Goal: Navigation & Orientation: Find specific page/section

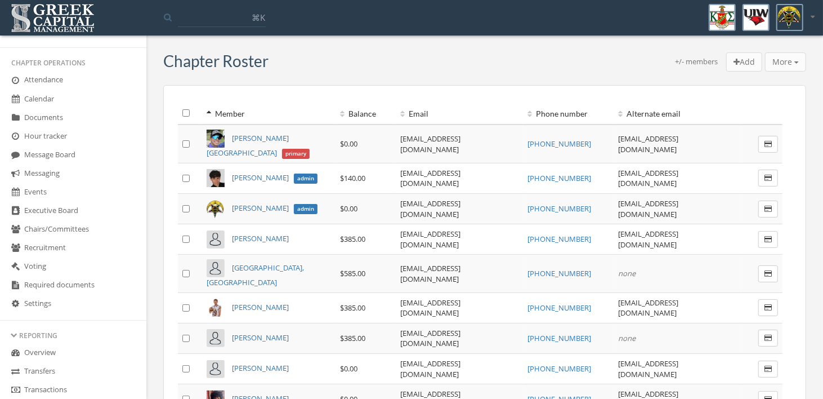
scroll to position [281, 0]
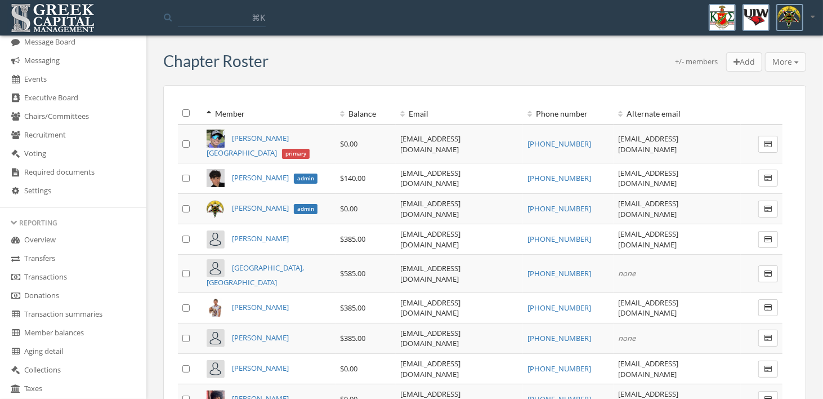
click at [42, 244] on link "Overview" at bounding box center [73, 240] width 146 height 19
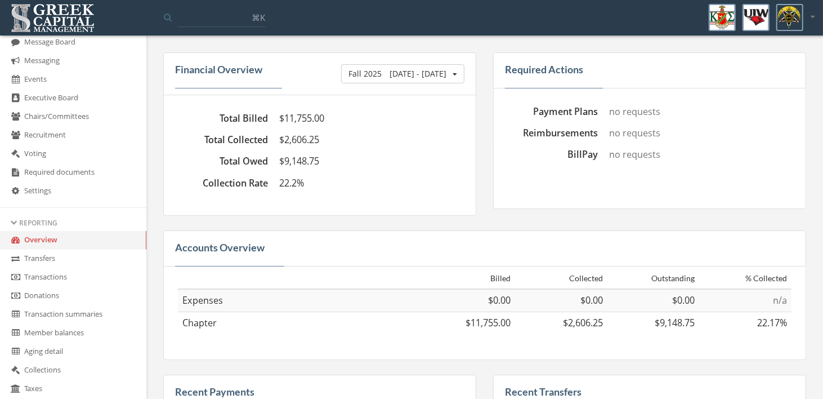
click at [43, 278] on link "Transactions" at bounding box center [73, 277] width 146 height 19
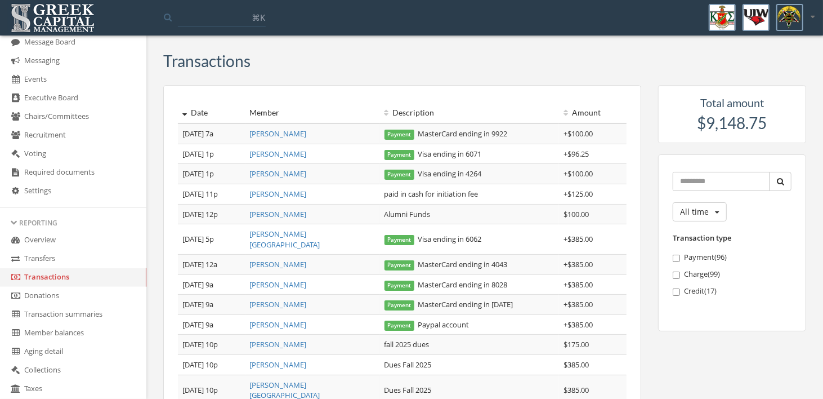
click at [73, 317] on link "Transaction summaries" at bounding box center [73, 314] width 146 height 19
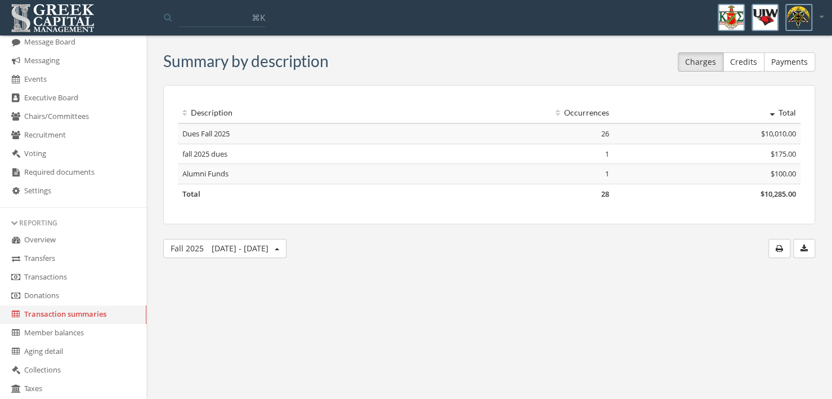
click at [793, 61] on button "Payments" at bounding box center [789, 61] width 51 height 19
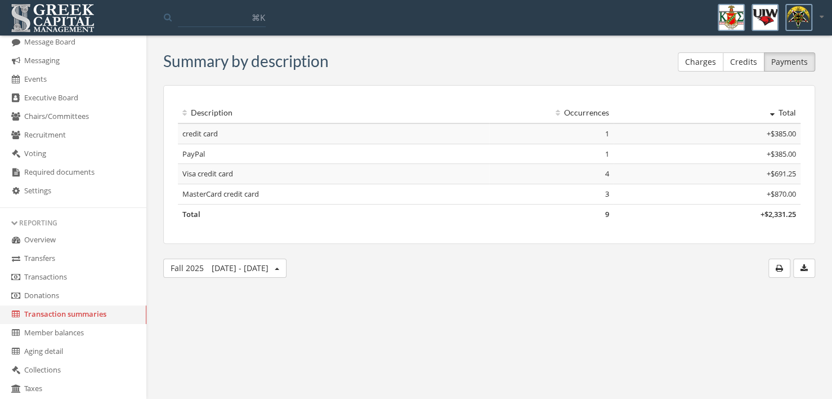
click at [749, 62] on button "Credits" at bounding box center [744, 61] width 42 height 19
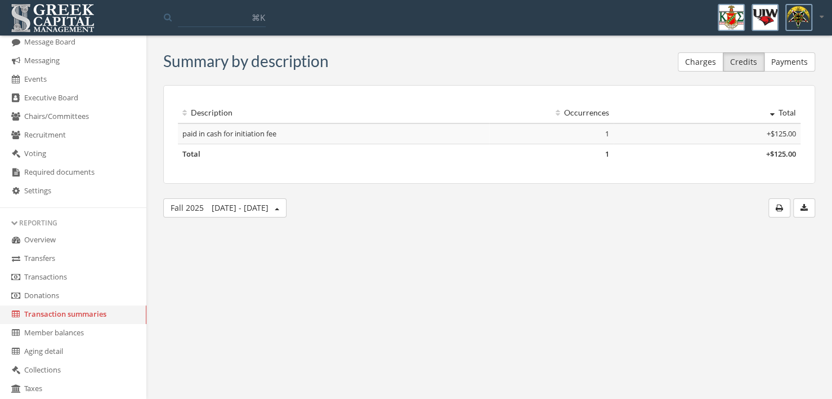
click at [706, 63] on button "Charges" at bounding box center [701, 61] width 46 height 19
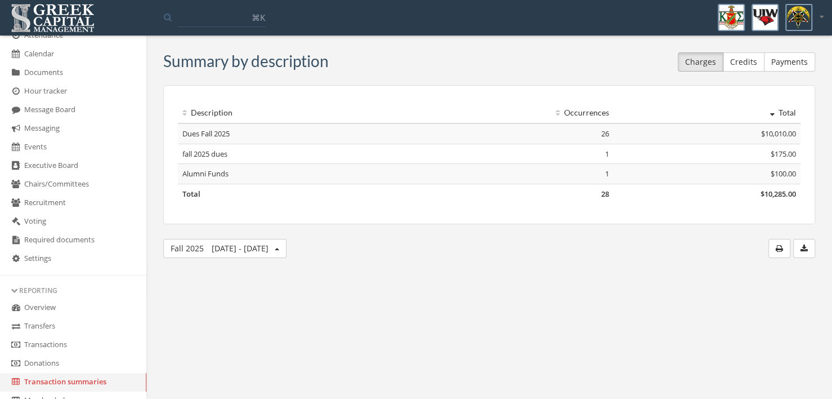
scroll to position [212, 0]
click at [39, 157] on link "Events" at bounding box center [73, 149] width 146 height 19
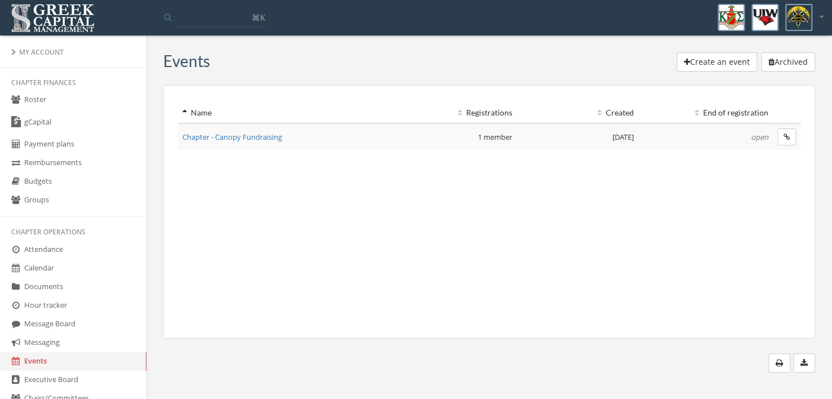
click at [38, 55] on div "My Account" at bounding box center [73, 52] width 124 height 10
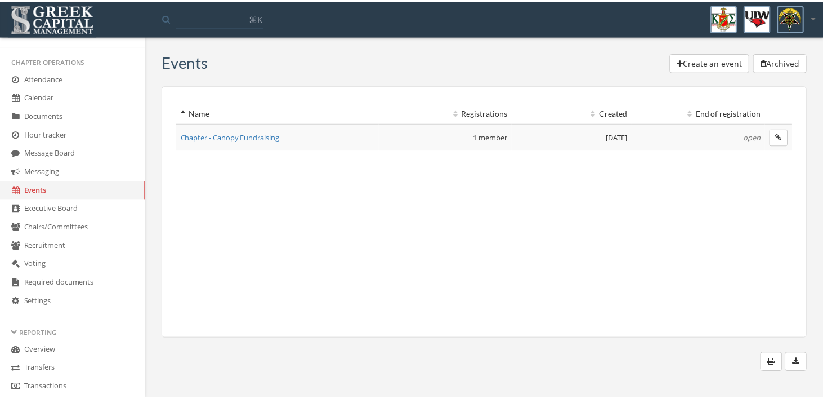
scroll to position [281, 0]
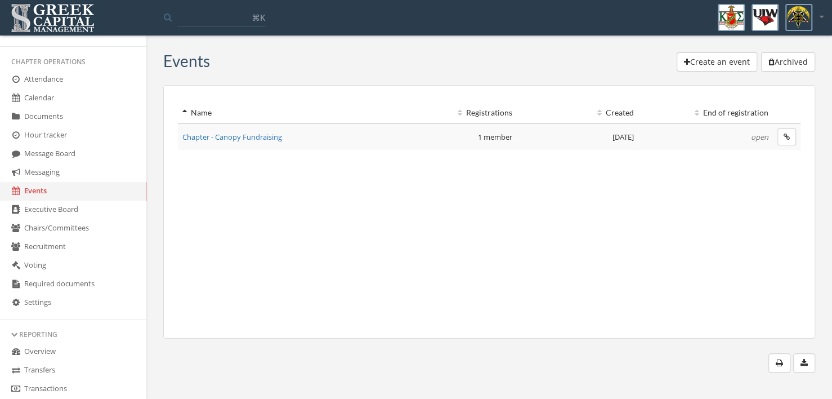
click at [262, 135] on span "Chapter - Canopy Fundraising" at bounding box center [232, 137] width 100 height 10
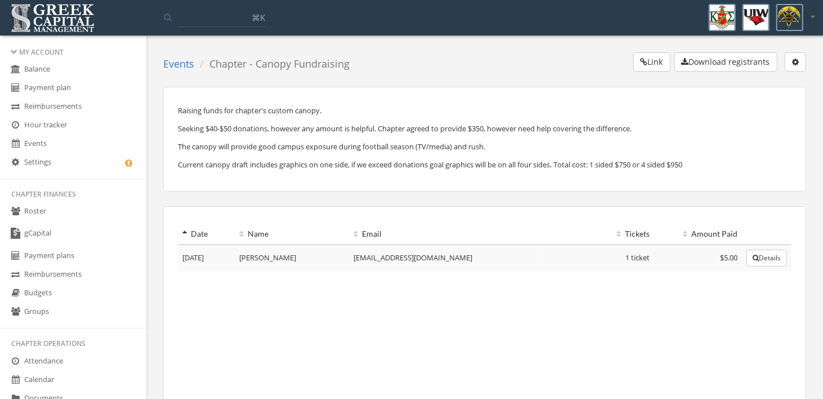
click at [39, 144] on link "Events" at bounding box center [73, 144] width 146 height 19
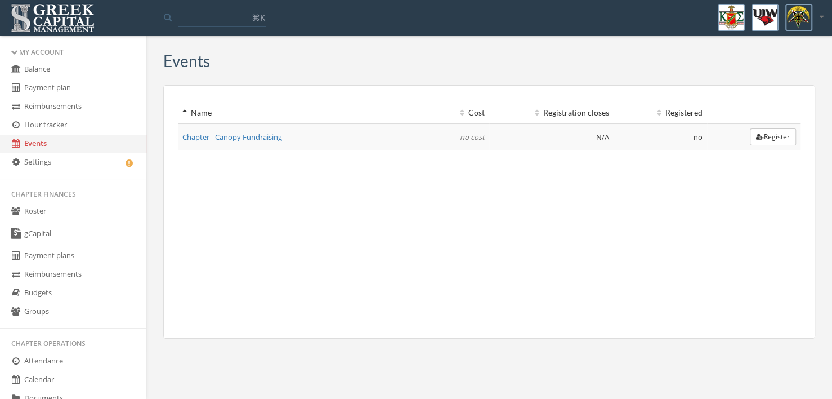
click at [265, 135] on link "Chapter - Canopy Fundraising" at bounding box center [232, 137] width 100 height 10
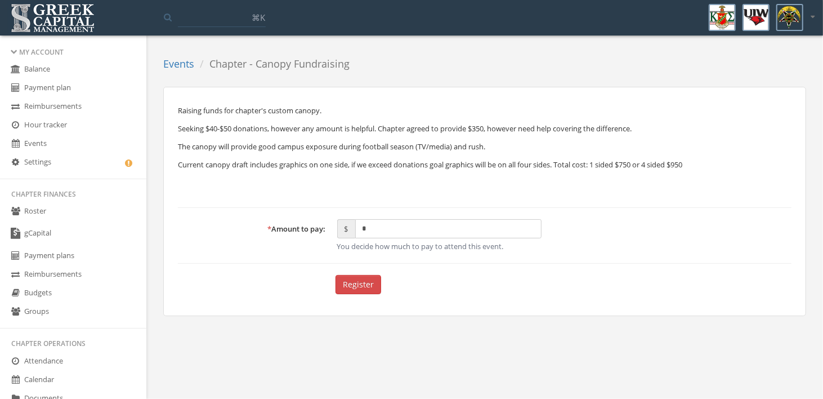
click at [34, 141] on link "Events" at bounding box center [73, 144] width 146 height 19
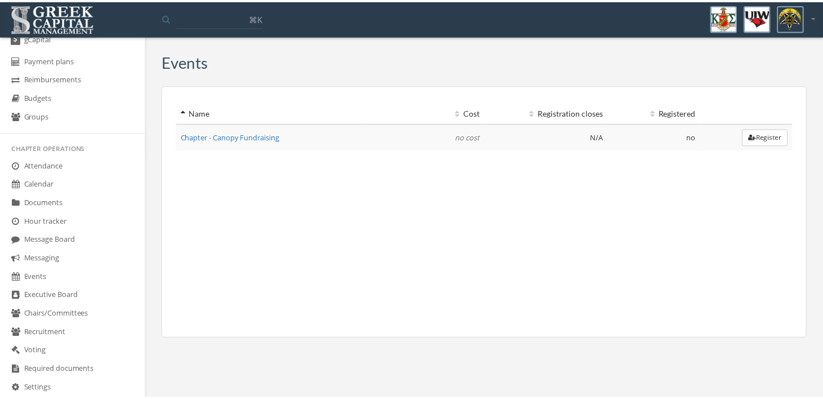
scroll to position [225, 0]
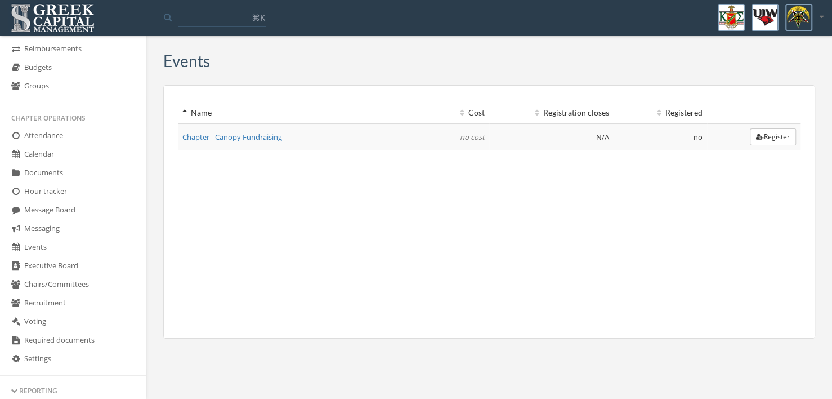
click at [31, 244] on link "Events" at bounding box center [73, 247] width 146 height 19
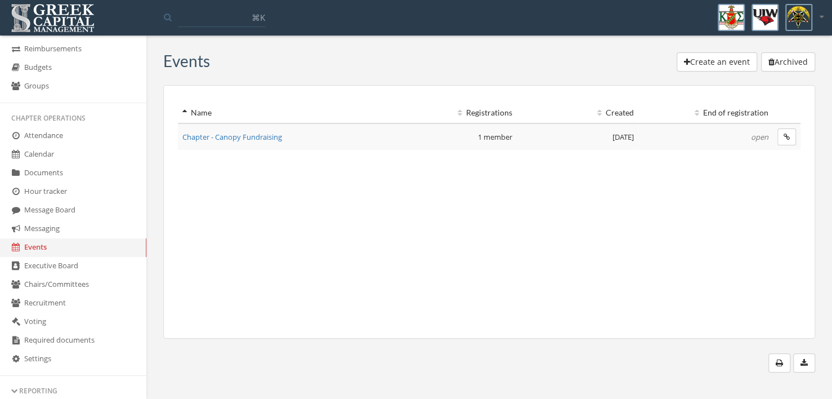
click at [260, 138] on span "Chapter - Canopy Fundraising" at bounding box center [232, 137] width 100 height 10
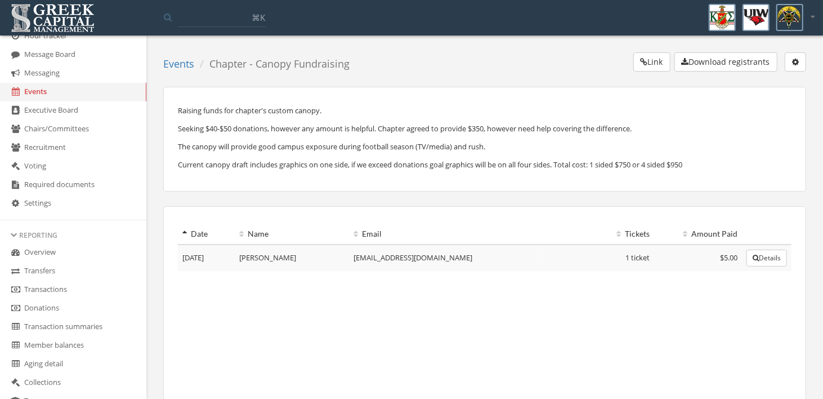
scroll to position [394, 0]
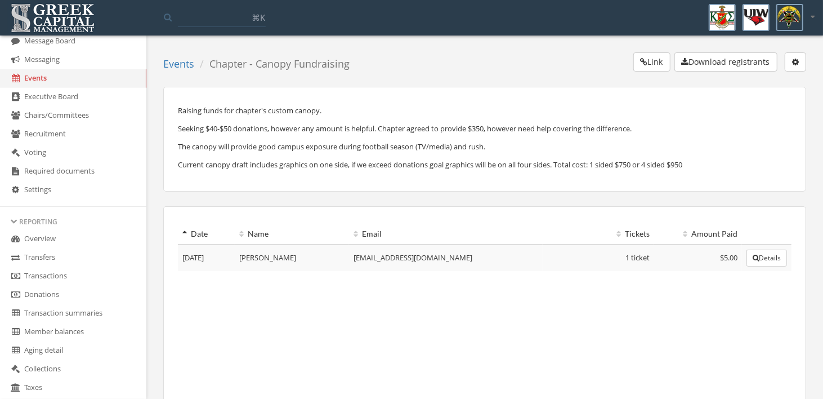
click at [53, 241] on link "Overview" at bounding box center [73, 239] width 146 height 19
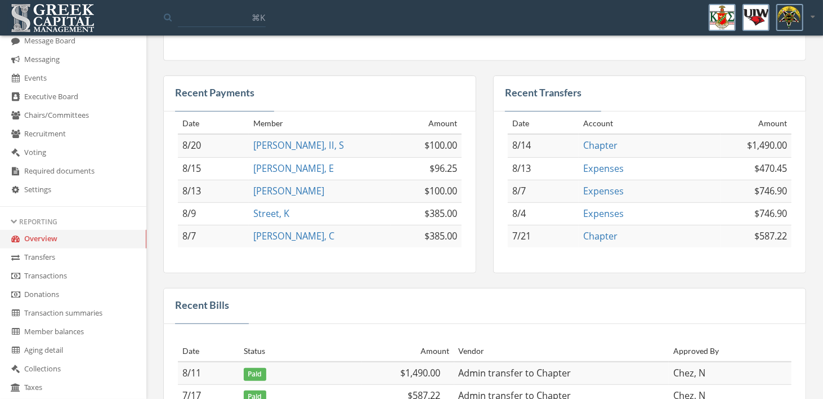
scroll to position [243, 0]
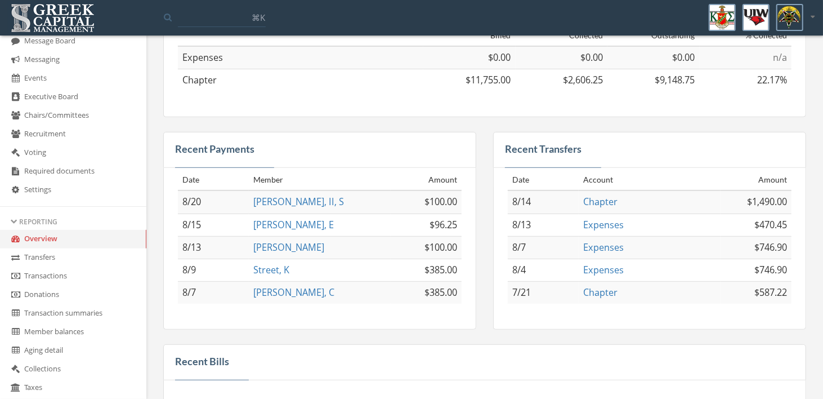
click at [47, 257] on link "Transfers" at bounding box center [73, 257] width 146 height 19
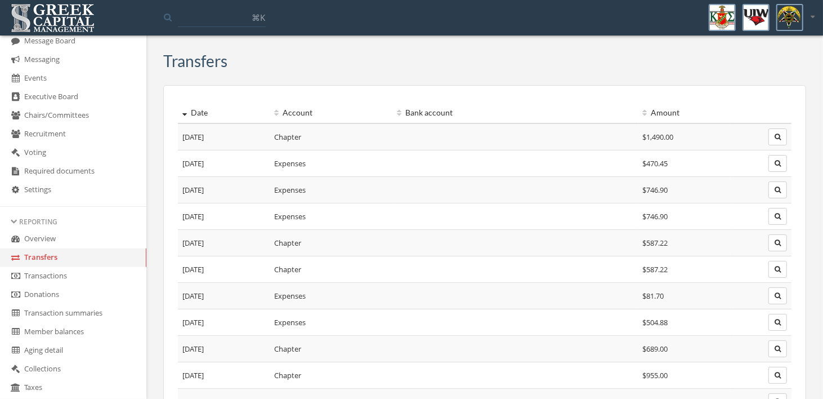
click at [51, 276] on link "Transactions" at bounding box center [73, 276] width 146 height 19
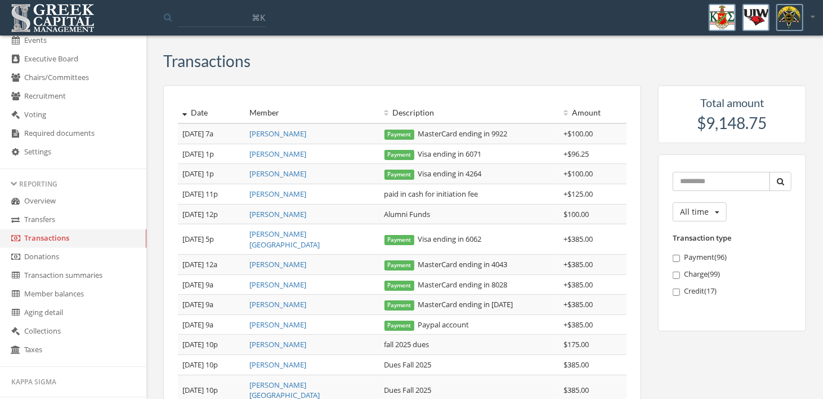
scroll to position [450, 0]
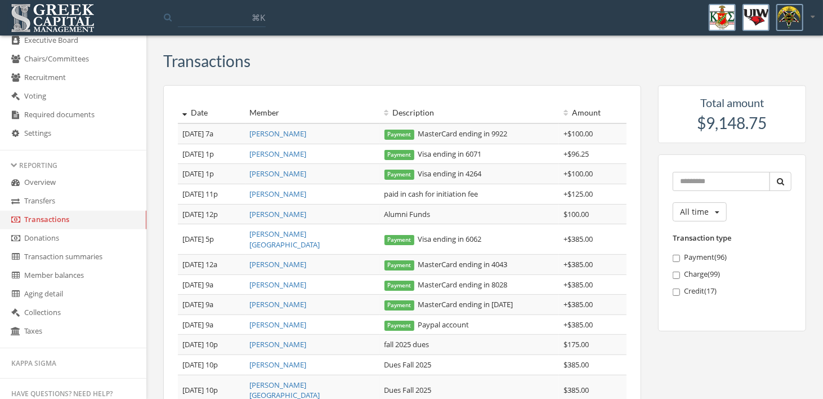
click at [46, 245] on link "Donations" at bounding box center [73, 238] width 146 height 19
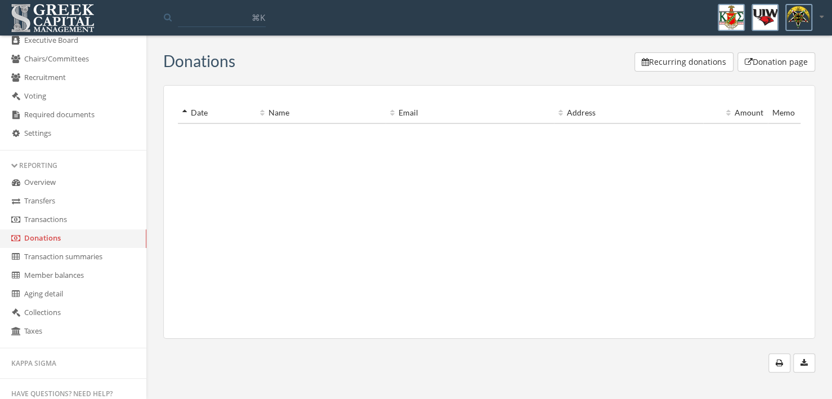
click at [61, 260] on link "Transaction summaries" at bounding box center [73, 257] width 146 height 19
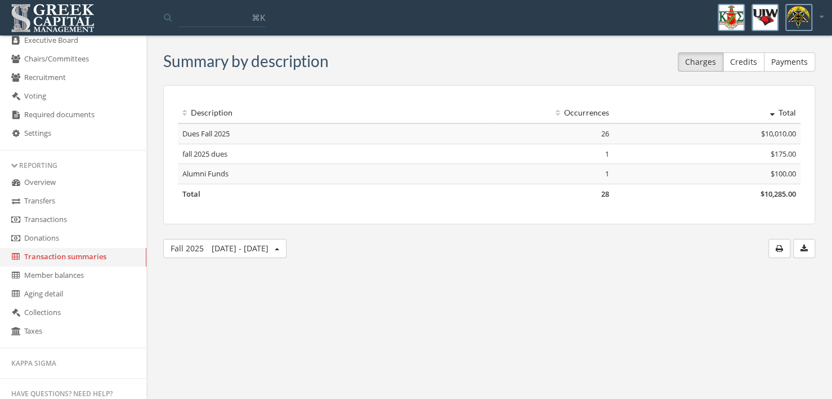
click at [59, 279] on link "Member balances" at bounding box center [73, 275] width 146 height 19
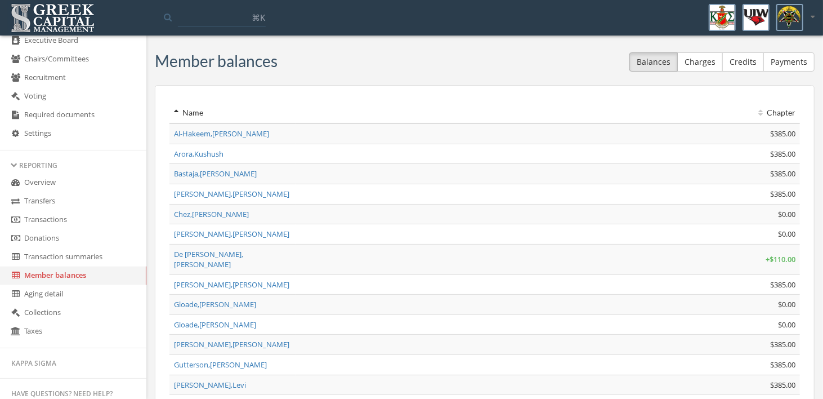
click at [702, 66] on button "Charges" at bounding box center [700, 61] width 46 height 19
click at [44, 299] on link "Aging detail" at bounding box center [73, 294] width 146 height 19
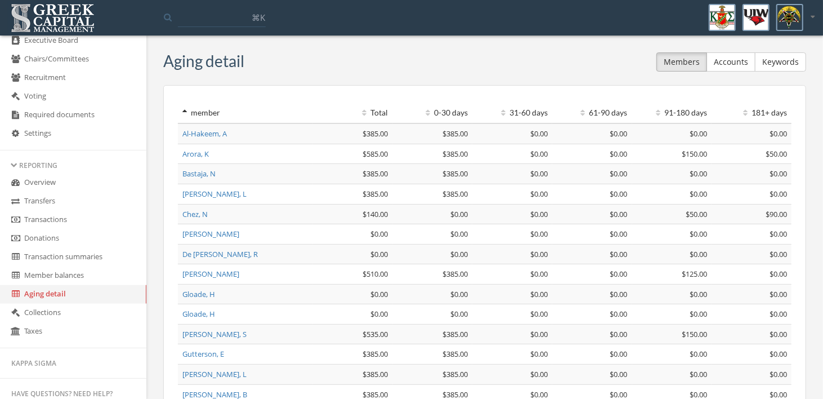
click at [34, 187] on link "Overview" at bounding box center [73, 182] width 146 height 19
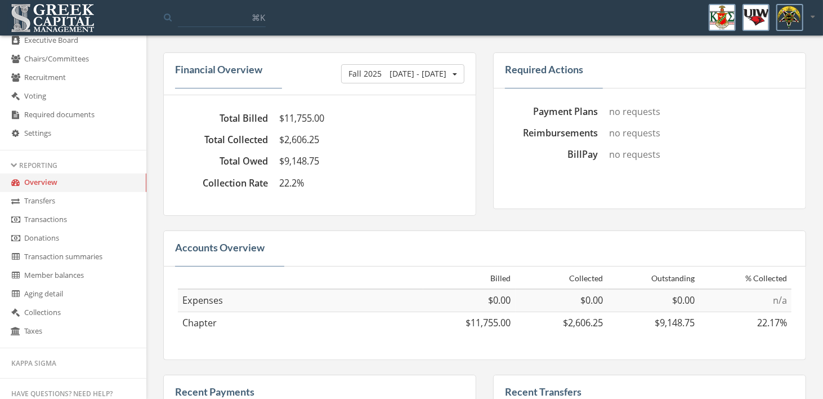
click at [435, 65] on button "Fall [DATE] - [DATE]" at bounding box center [402, 73] width 123 height 19
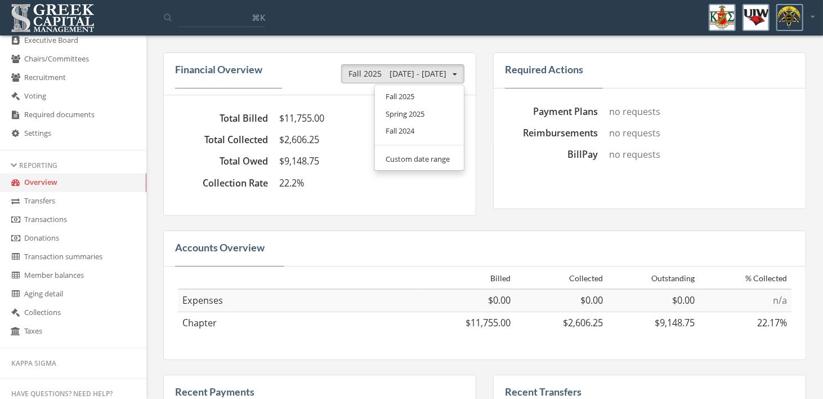
click at [341, 162] on dd "$9,148.75" at bounding box center [370, 161] width 182 height 13
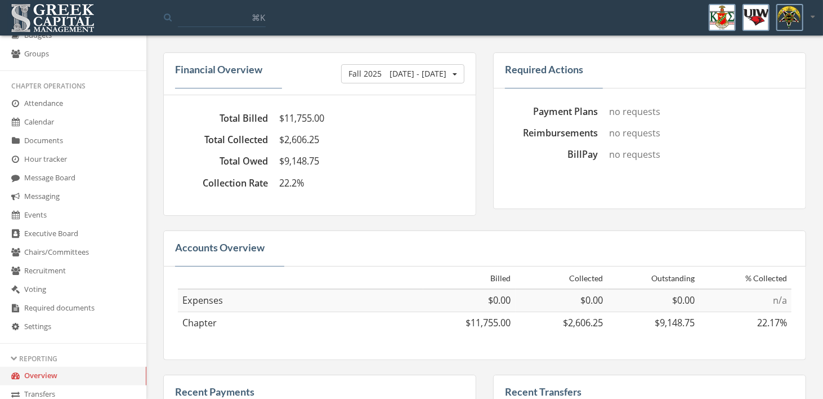
scroll to position [281, 0]
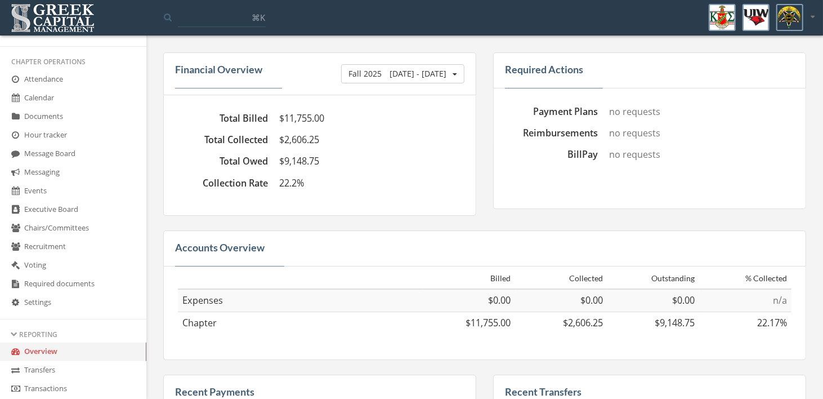
click at [38, 195] on link "Events" at bounding box center [73, 191] width 146 height 19
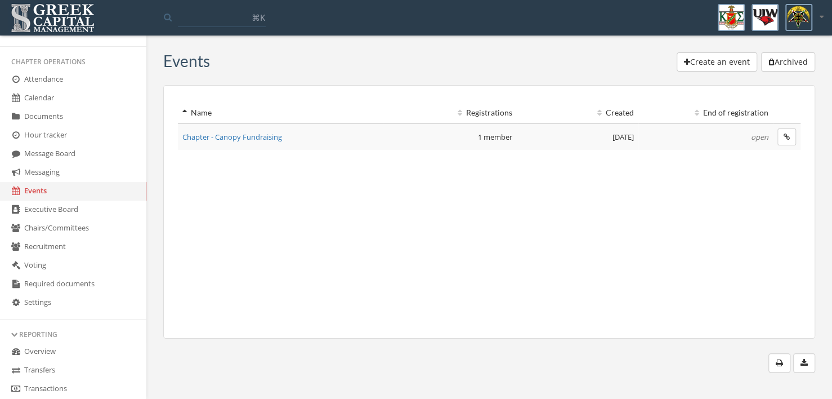
click at [221, 135] on span "Chapter - Canopy Fundraising" at bounding box center [232, 137] width 100 height 10
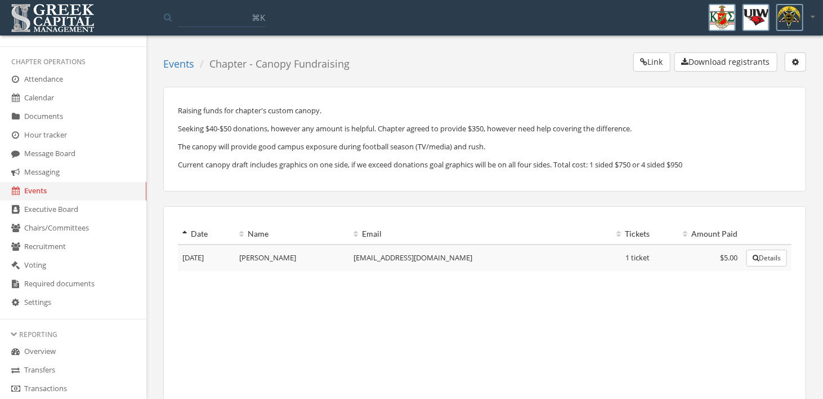
click at [778, 261] on button "Details" at bounding box center [766, 257] width 41 height 17
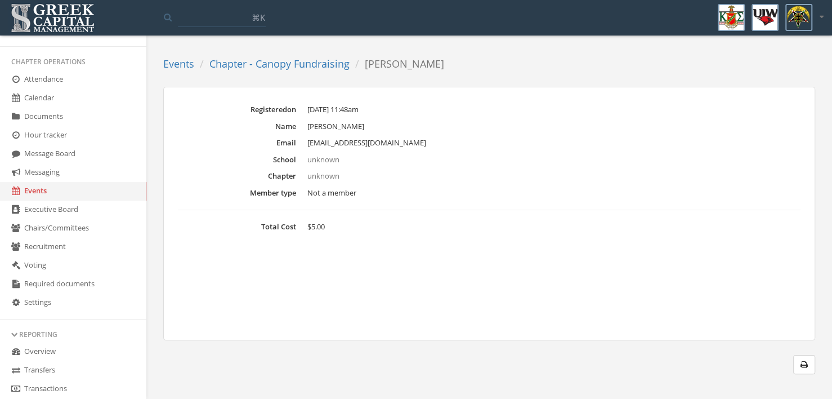
click at [328, 65] on link "Chapter - Canopy Fundraising" at bounding box center [279, 64] width 140 height 14
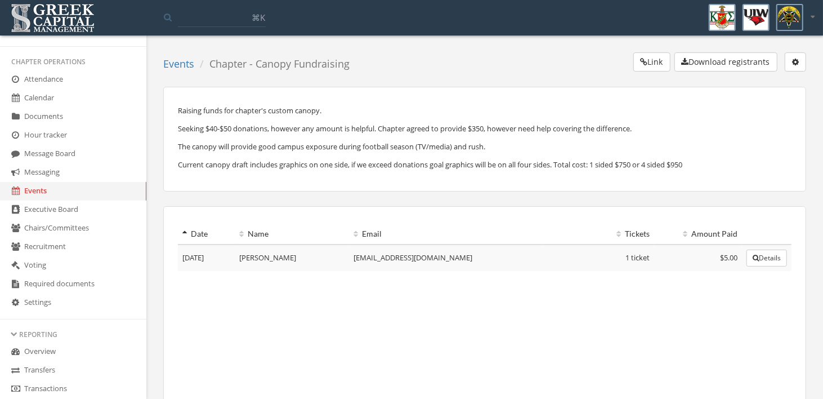
click at [796, 64] on icon "button" at bounding box center [795, 62] width 7 height 8
click at [508, 60] on div "Link Download registrants Edit event End registration Delete event" at bounding box center [582, 64] width 448 height 24
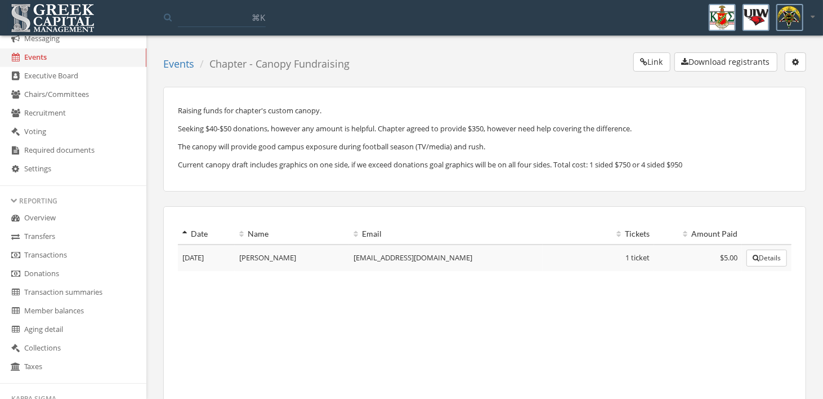
scroll to position [450, 0]
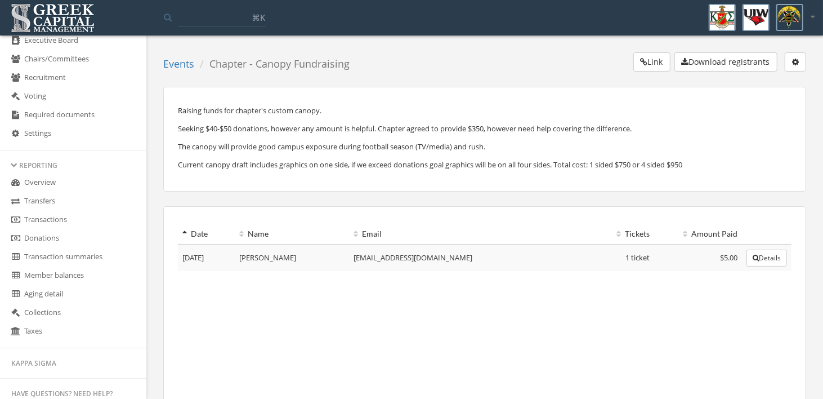
click at [800, 65] on button "button" at bounding box center [795, 61] width 21 height 19
click at [763, 97] on link "End registration" at bounding box center [760, 101] width 81 height 17
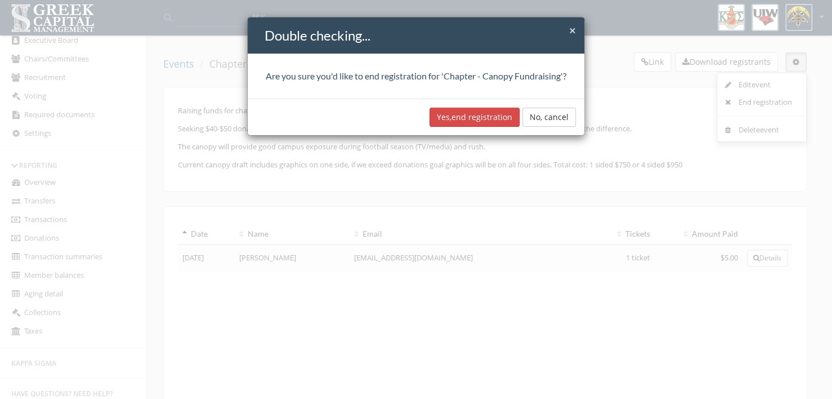
click at [574, 30] on span "×" at bounding box center [572, 31] width 7 height 16
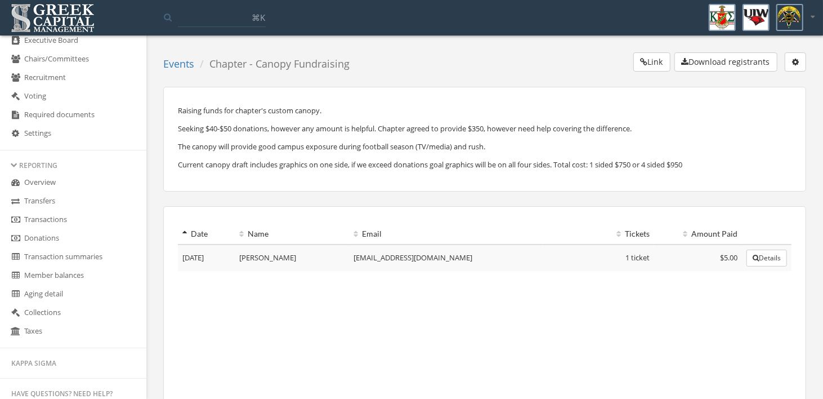
click at [794, 65] on icon "button" at bounding box center [795, 62] width 7 height 8
click at [709, 168] on p "Current canopy draft includes graphics on one side, if we exceed donations goal…" at bounding box center [485, 164] width 614 height 12
click at [643, 67] on button "Link" at bounding box center [651, 61] width 37 height 19
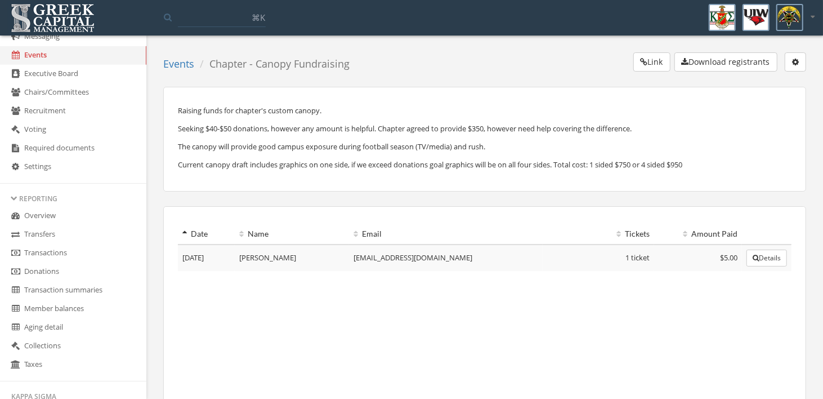
scroll to position [437, 0]
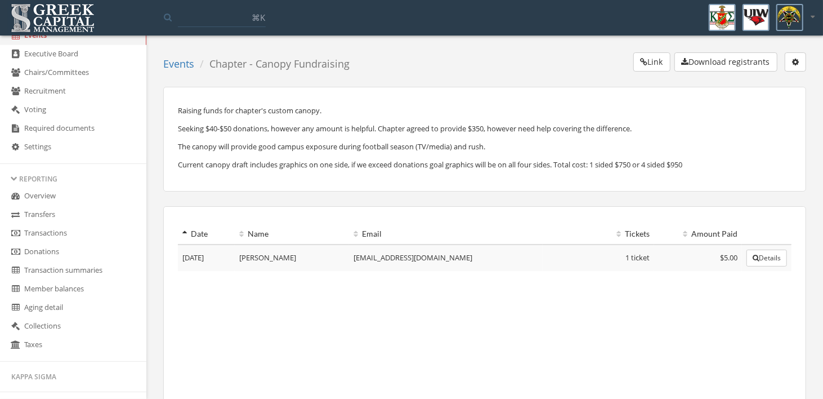
click at [55, 276] on link "Transaction summaries" at bounding box center [73, 270] width 146 height 19
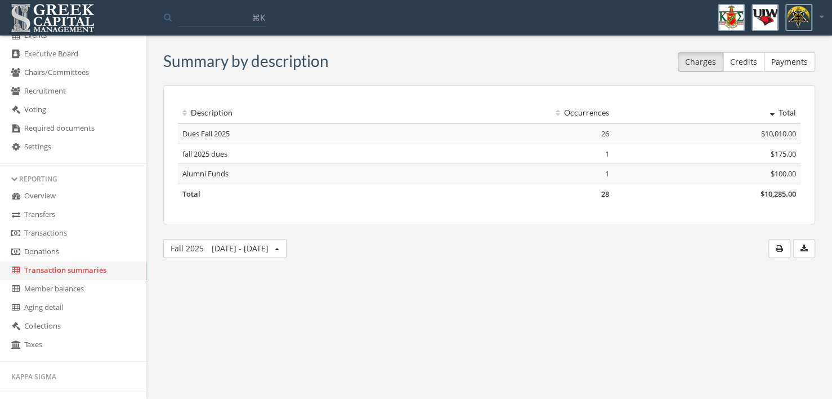
click at [214, 154] on td "fall 2025 dues" at bounding box center [333, 154] width 311 height 20
click at [216, 154] on td "fall 2025 dues" at bounding box center [333, 154] width 311 height 20
click at [217, 154] on td "fall 2025 dues" at bounding box center [333, 154] width 311 height 20
click at [193, 196] on td "Total" at bounding box center [333, 194] width 311 height 20
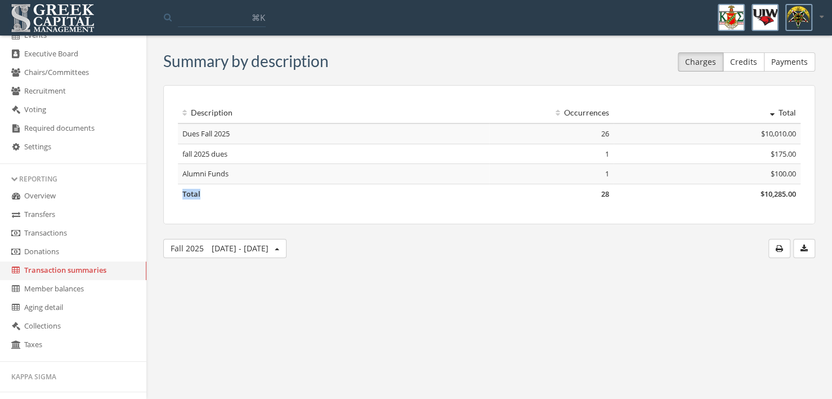
click at [253, 247] on span "[DATE] - [DATE]" at bounding box center [240, 248] width 57 height 11
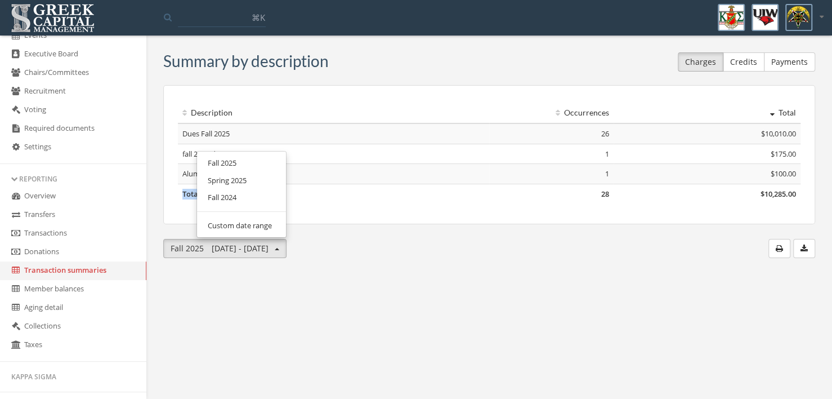
click at [229, 165] on link "Fall 2025" at bounding box center [241, 162] width 81 height 17
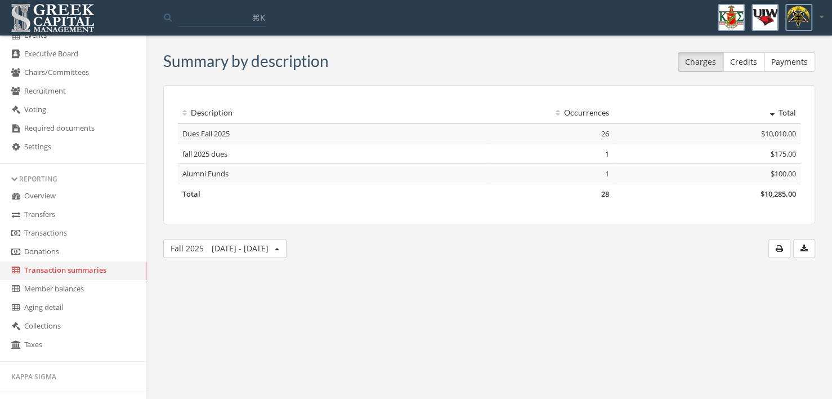
click at [356, 284] on body "My account Logout Toggle search ⌘K My account Logout My Account Balance Payment…" at bounding box center [416, 199] width 832 height 399
click at [221, 247] on span "[DATE] - [DATE]" at bounding box center [240, 248] width 57 height 11
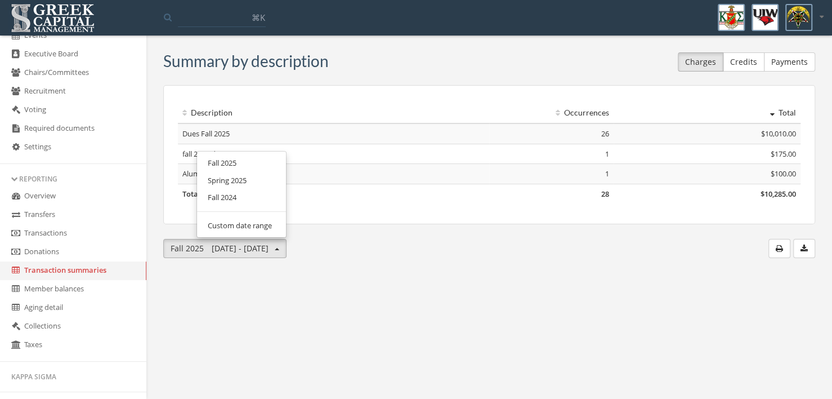
click at [241, 180] on link "Spring 2025" at bounding box center [241, 180] width 81 height 17
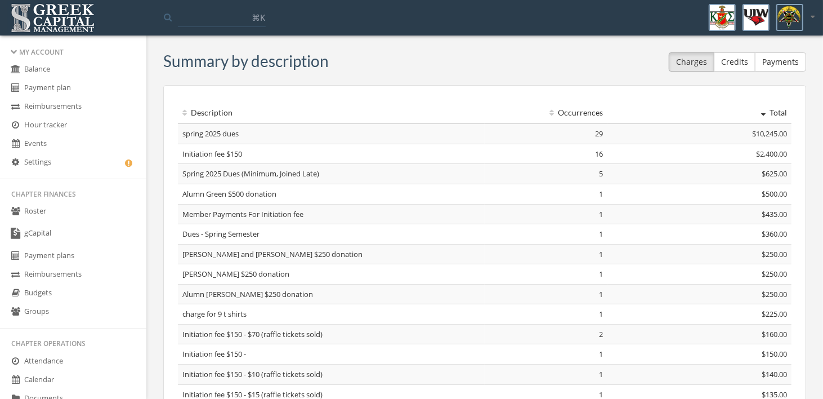
click at [35, 212] on link "Roster" at bounding box center [73, 211] width 146 height 19
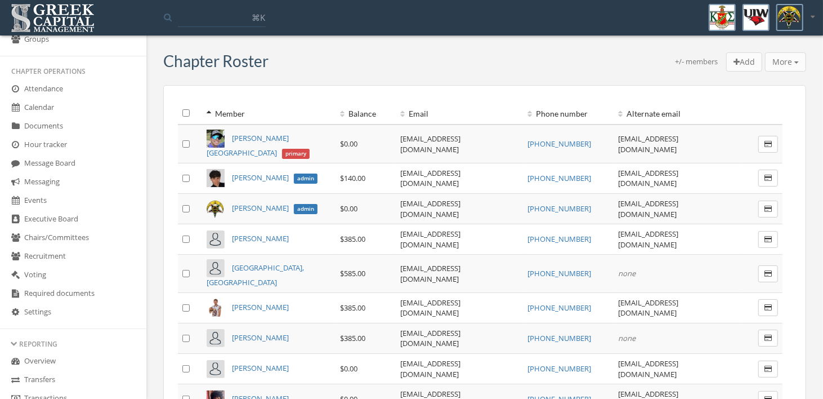
scroll to position [268, 0]
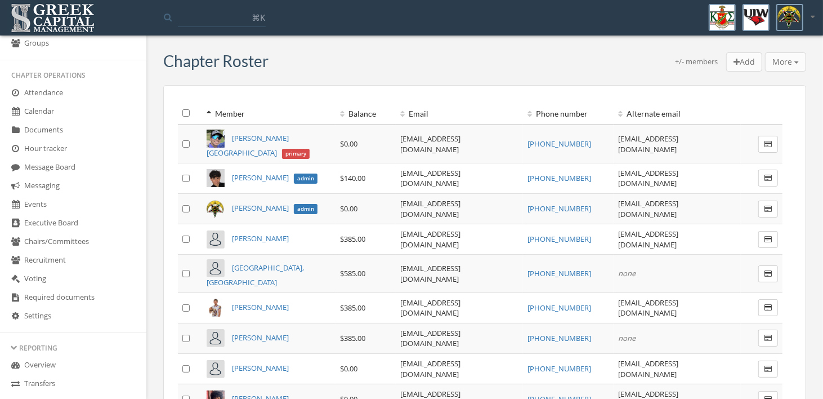
click at [42, 203] on link "Events" at bounding box center [73, 204] width 146 height 19
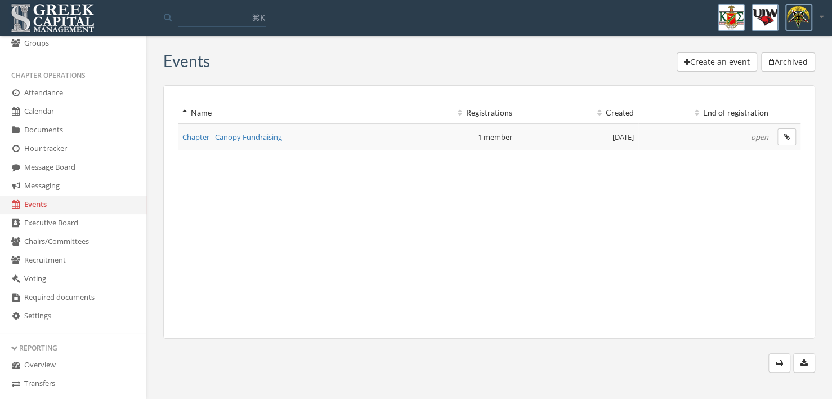
click at [246, 137] on span "Chapter - Canopy Fundraising" at bounding box center [232, 137] width 100 height 10
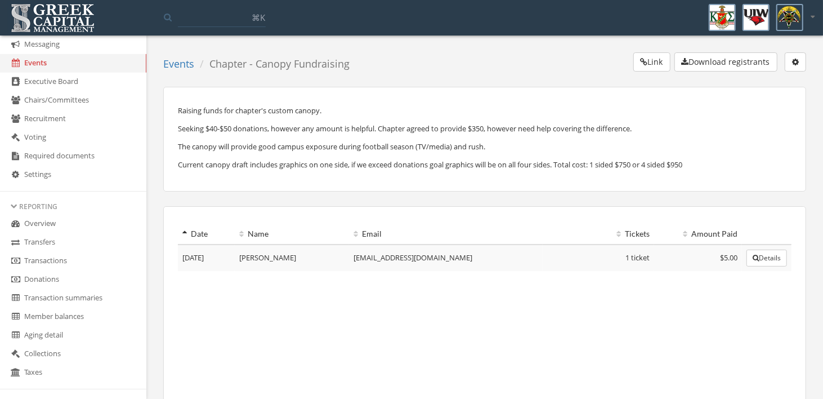
scroll to position [437, 0]
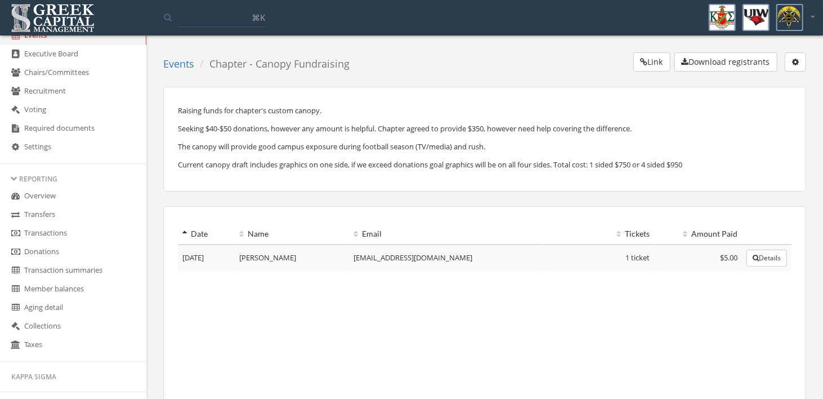
click at [37, 193] on link "Overview" at bounding box center [73, 196] width 146 height 19
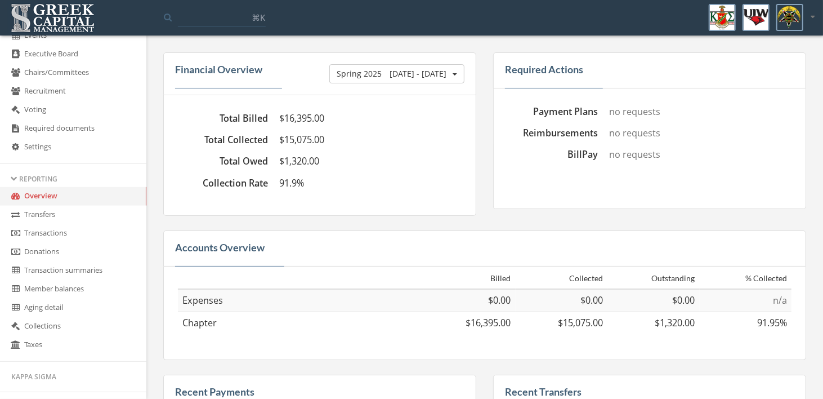
click at [446, 78] on span "[DATE] - [DATE]" at bounding box center [418, 73] width 57 height 11
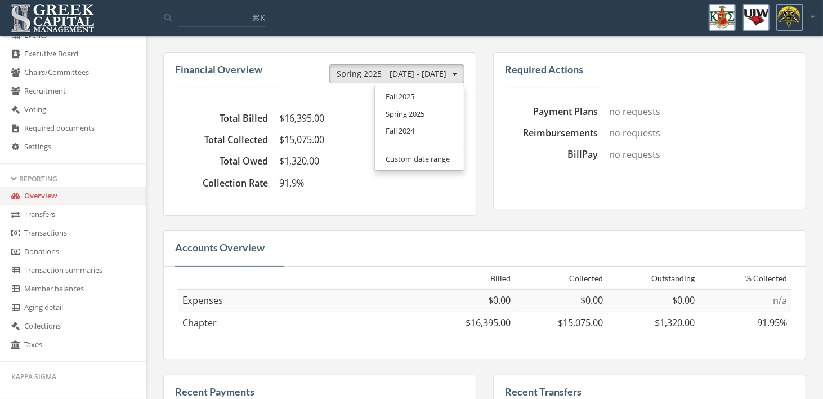
click at [405, 127] on link "Fall 2024" at bounding box center [419, 130] width 81 height 17
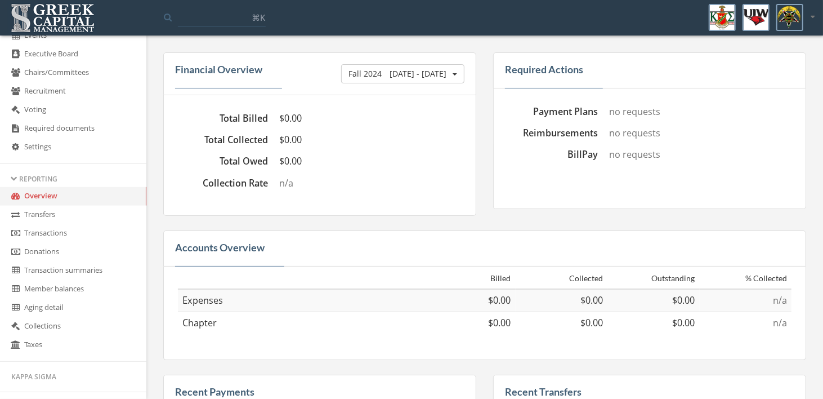
click at [416, 74] on span "[DATE] - [DATE]" at bounding box center [418, 73] width 57 height 11
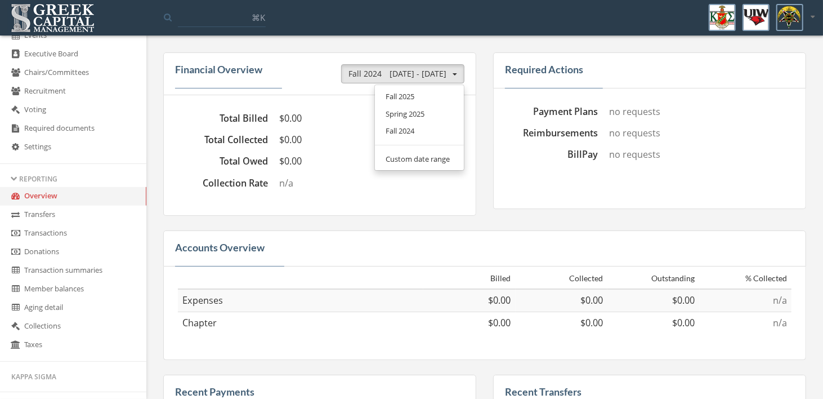
click at [410, 95] on link "Fall 2025" at bounding box center [419, 96] width 81 height 17
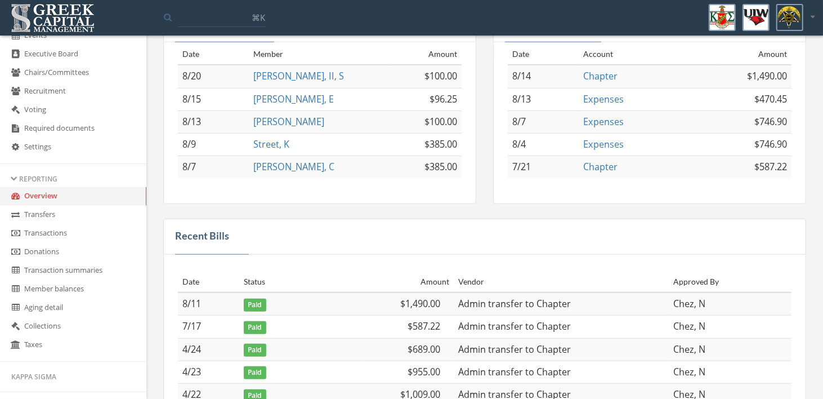
scroll to position [355, 0]
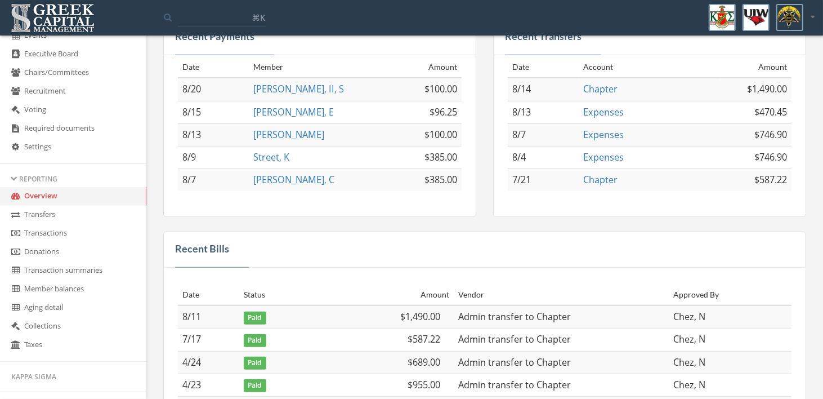
click at [47, 259] on link "Donations" at bounding box center [73, 252] width 146 height 19
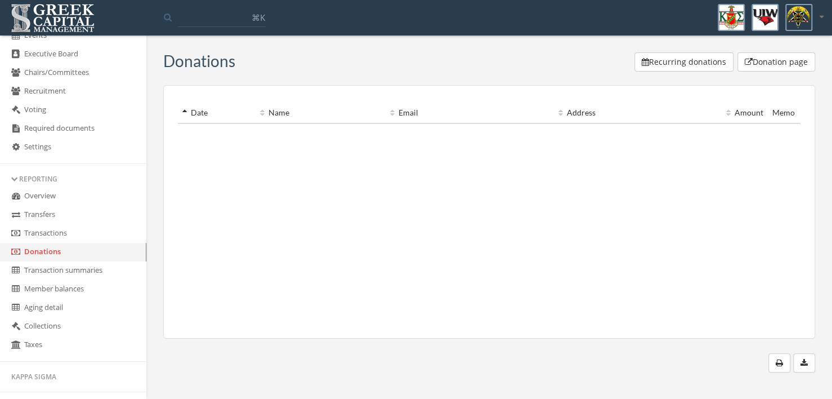
click at [43, 238] on link "Transactions" at bounding box center [73, 233] width 146 height 19
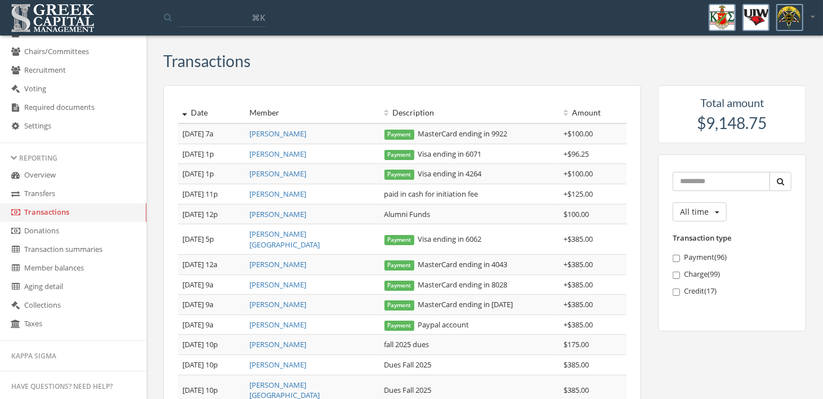
scroll to position [493, 0]
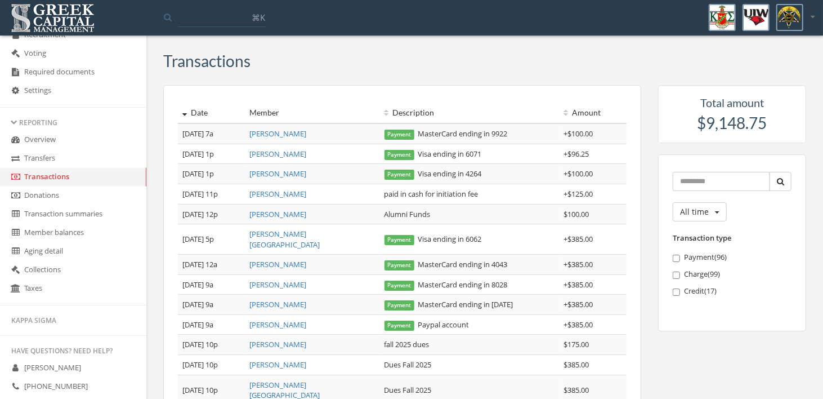
click at [50, 259] on link "Aging detail" at bounding box center [73, 251] width 146 height 19
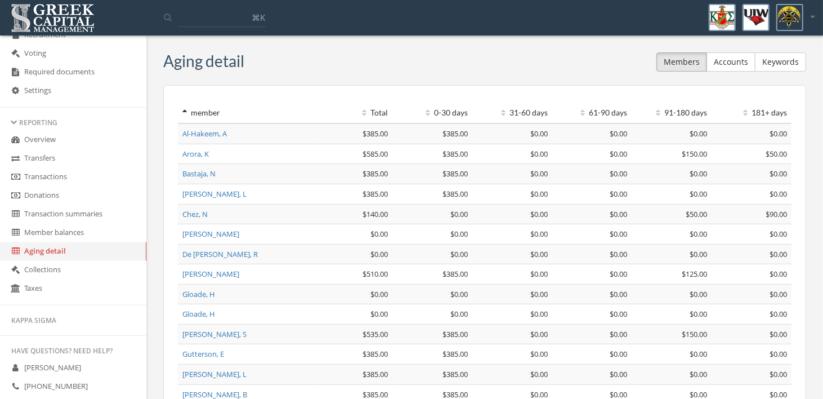
click at [53, 237] on link "Member balances" at bounding box center [73, 232] width 146 height 19
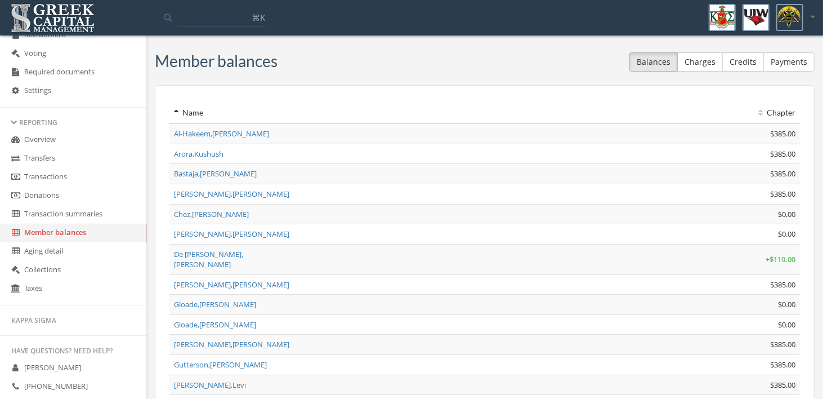
click at [43, 217] on link "Transaction summaries" at bounding box center [73, 214] width 146 height 19
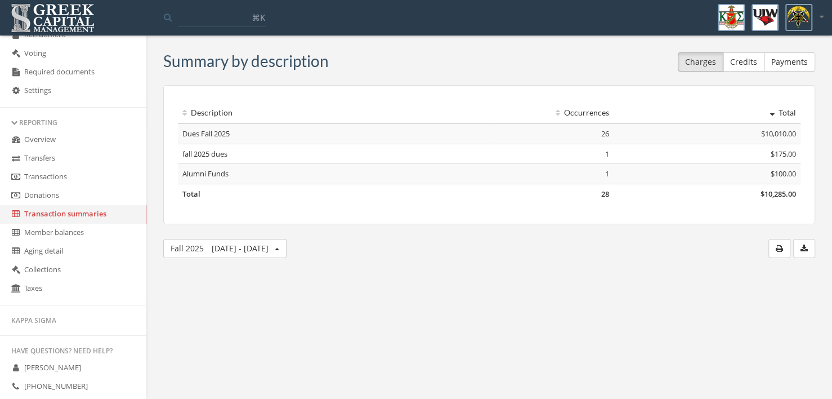
click at [37, 200] on link "Donations" at bounding box center [73, 195] width 146 height 19
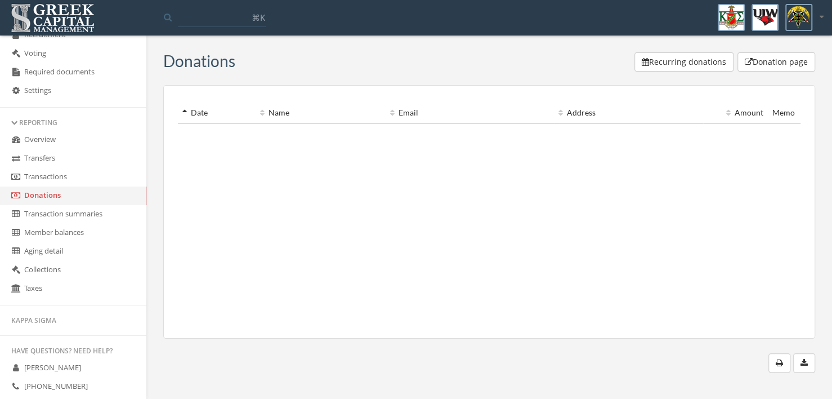
click at [45, 182] on link "Transactions" at bounding box center [73, 177] width 146 height 19
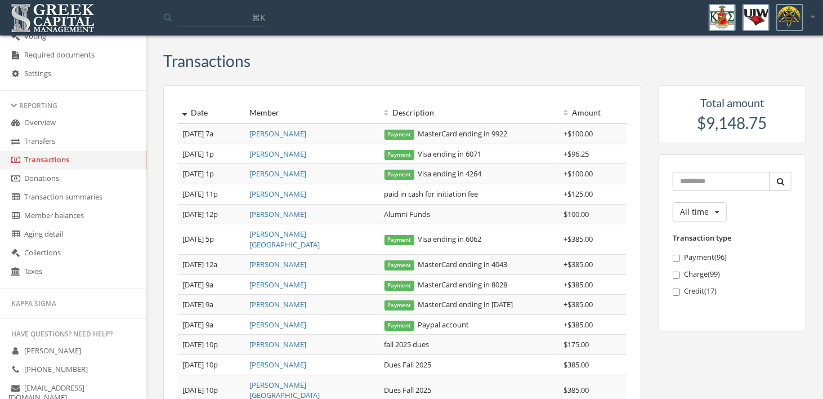
scroll to position [493, 0]
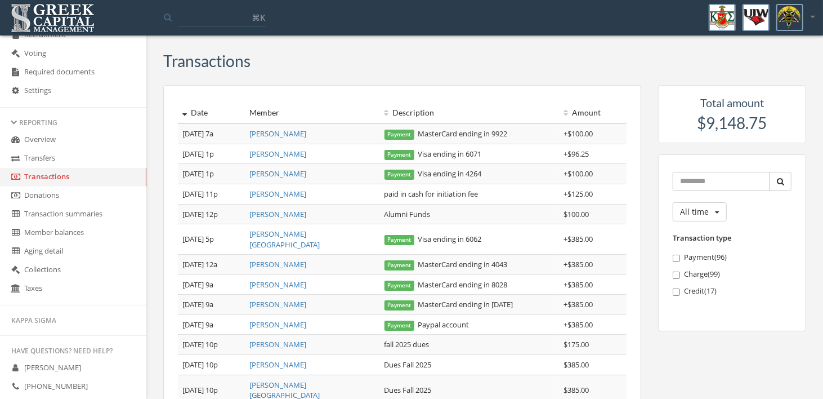
click at [50, 163] on link "Transfers" at bounding box center [73, 158] width 146 height 19
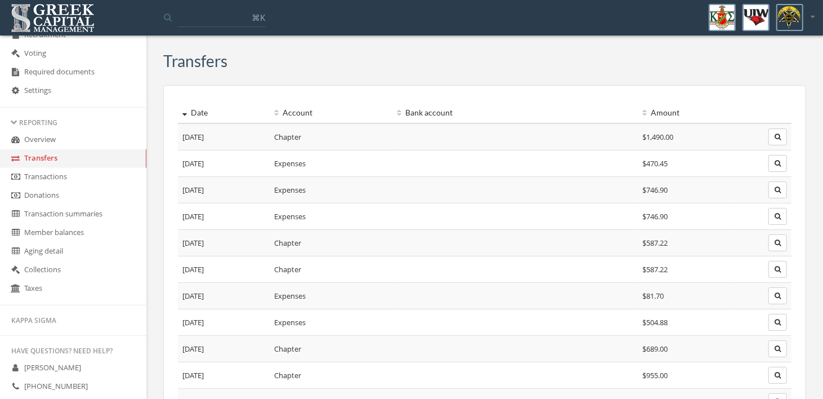
click at [50, 142] on link "Overview" at bounding box center [73, 140] width 146 height 19
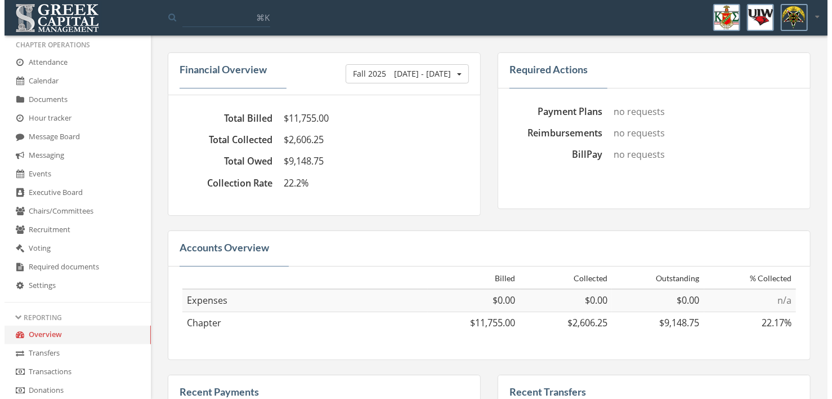
scroll to position [268, 0]
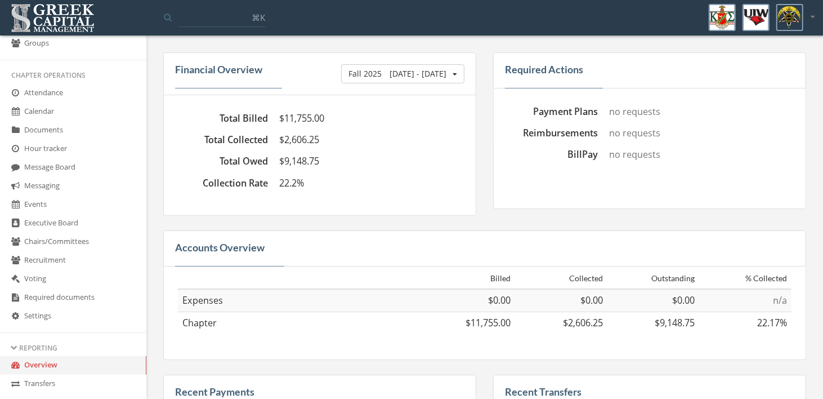
click at [38, 204] on link "Events" at bounding box center [73, 204] width 146 height 19
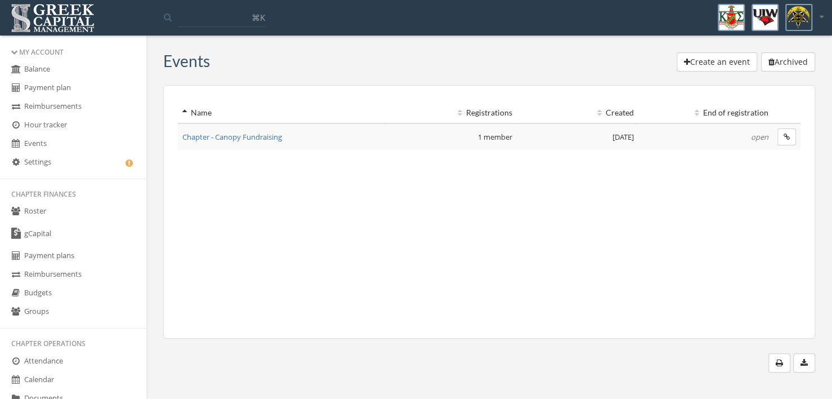
click at [44, 68] on link "Balance" at bounding box center [73, 69] width 146 height 19
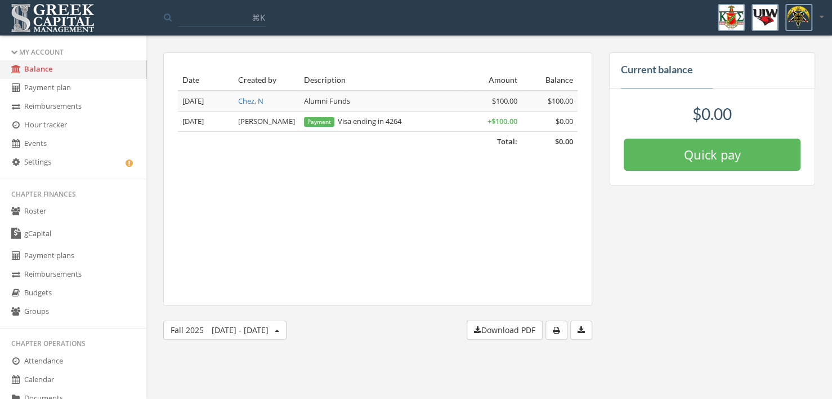
click at [820, 16] on icon at bounding box center [822, 16] width 4 height 7
click at [780, 73] on link "Logout" at bounding box center [786, 75] width 81 height 17
